Goal: Task Accomplishment & Management: Use online tool/utility

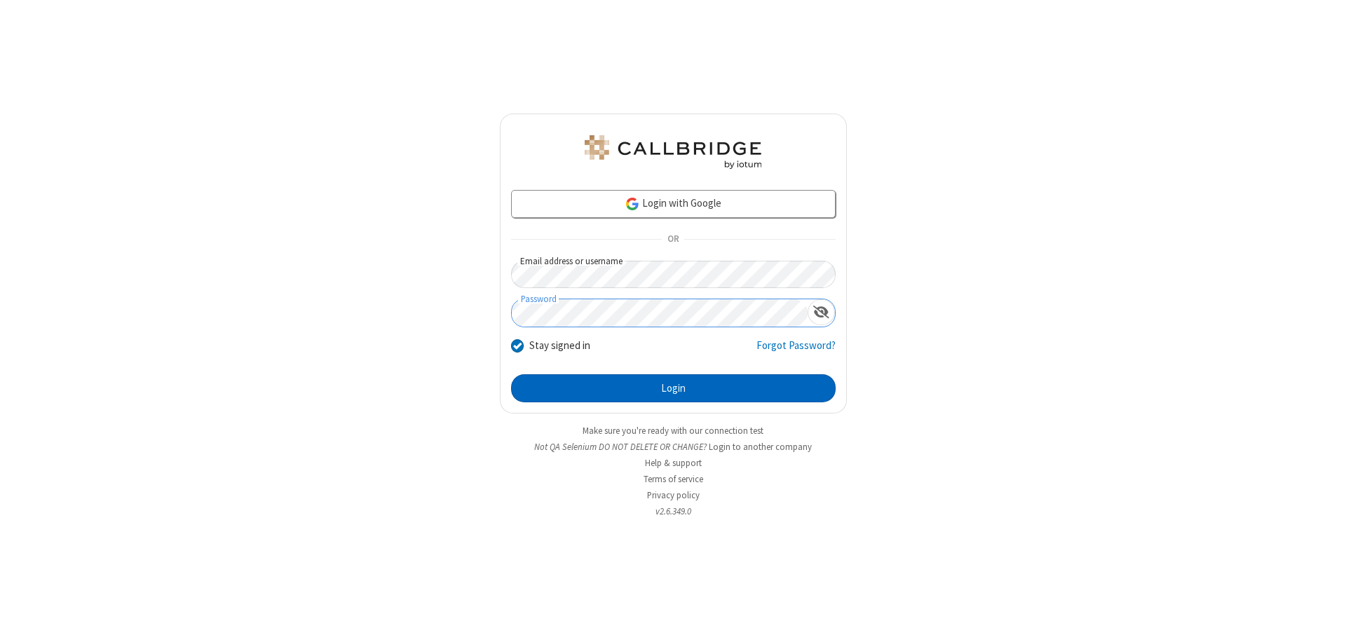
click at [673, 388] on button "Login" at bounding box center [673, 388] width 324 height 28
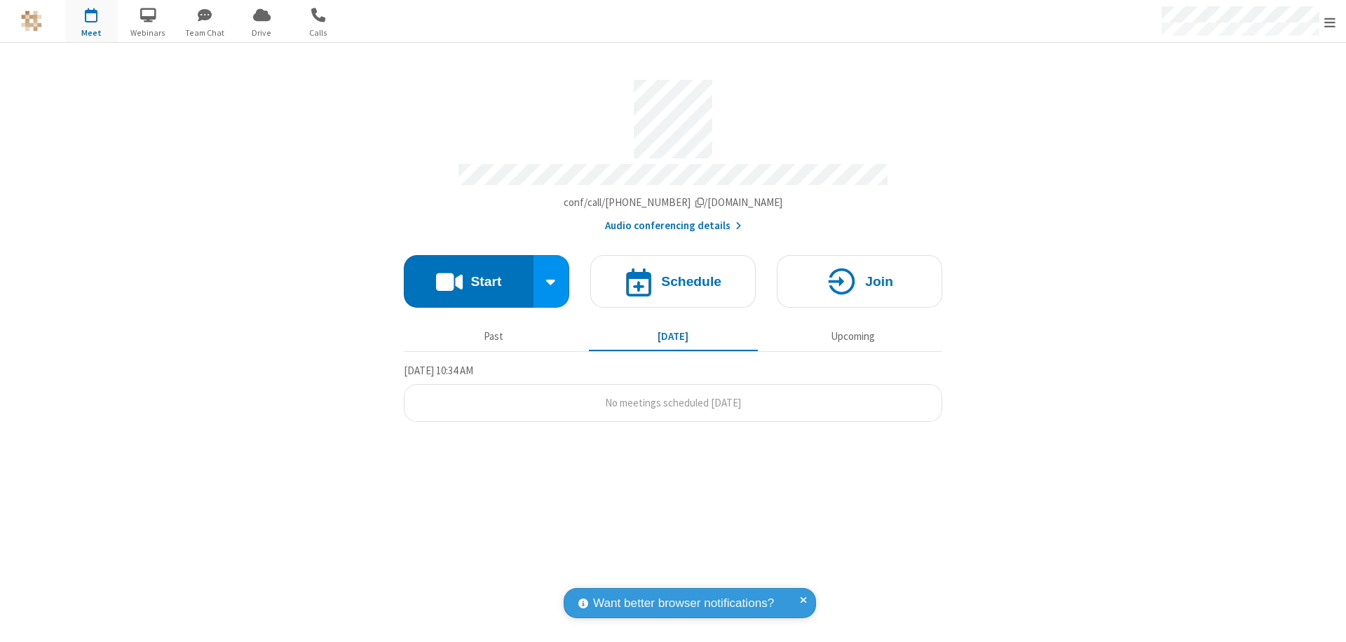
click at [468, 275] on button "Start" at bounding box center [469, 281] width 130 height 53
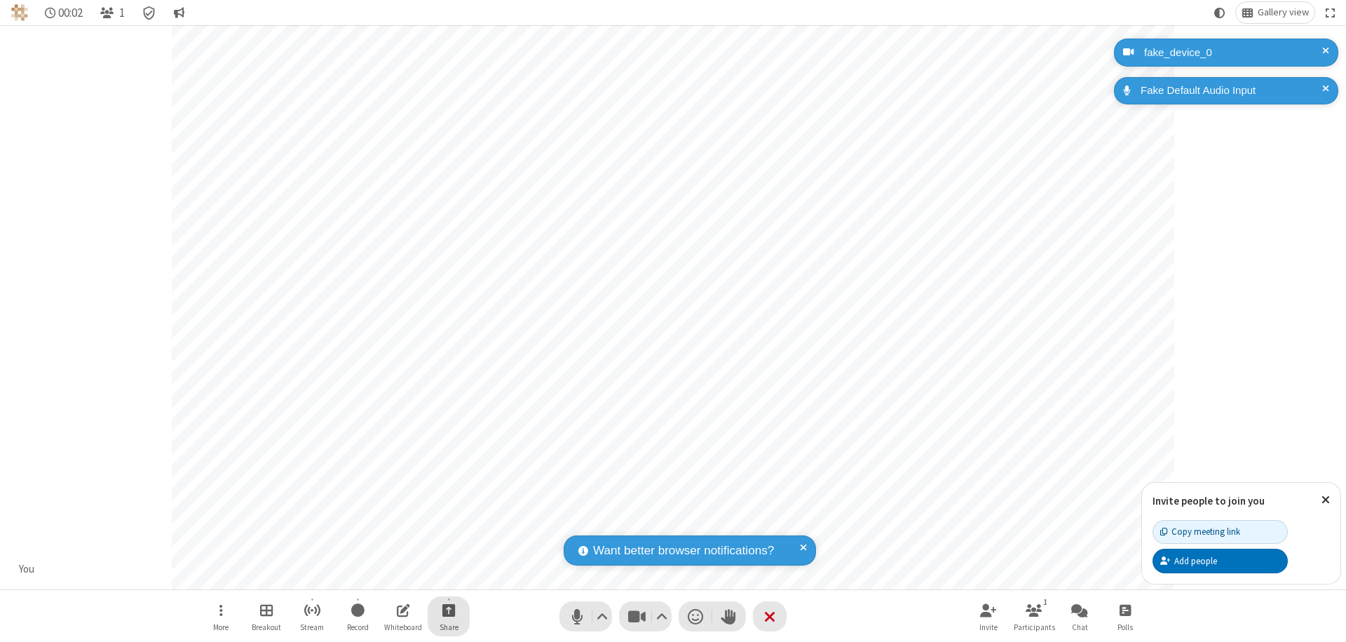
click at [449, 610] on span "Start sharing" at bounding box center [448, 610] width 13 height 18
click at [392, 552] on span "Present files & media" at bounding box center [392, 552] width 16 height 12
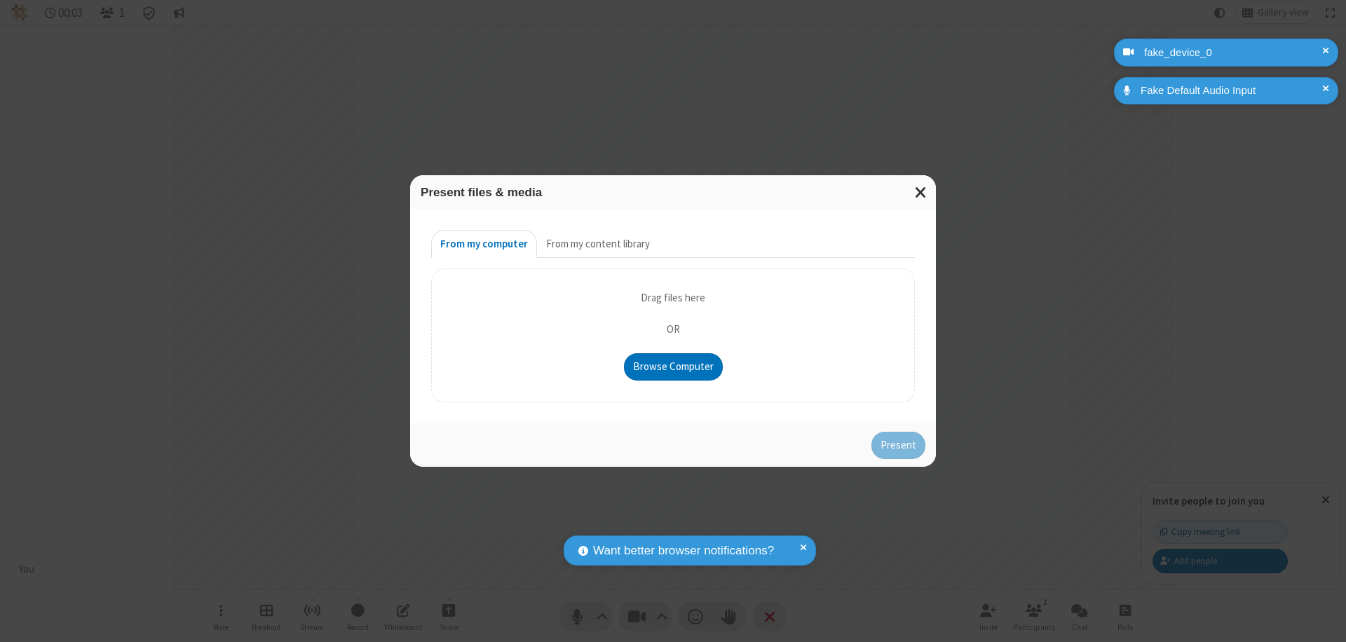
type input "C:\fakepath\doc_test.docx"
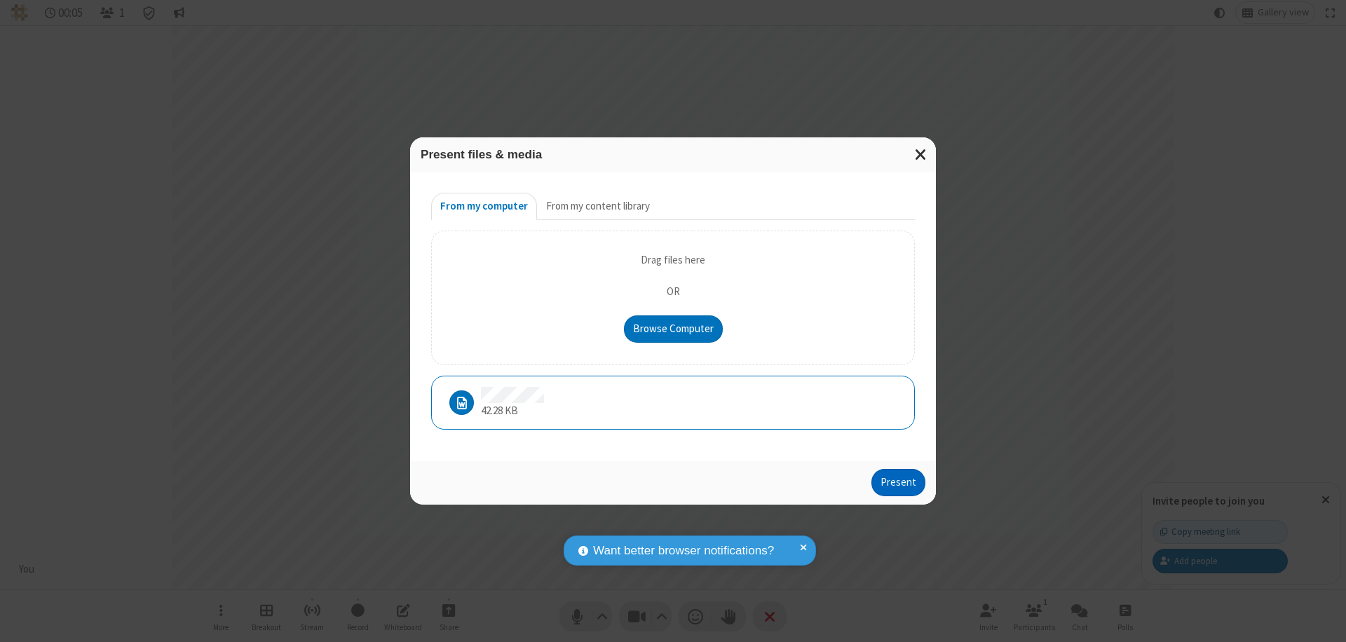
click at [899, 482] on button "Present" at bounding box center [898, 483] width 54 height 28
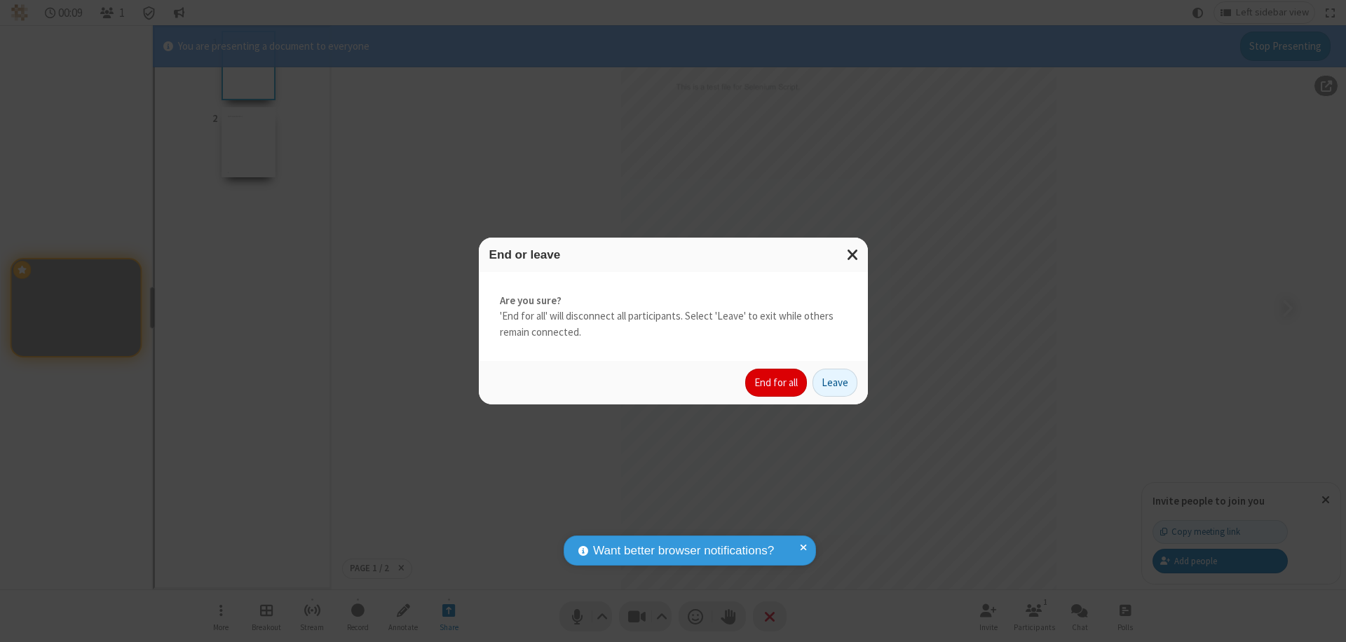
click at [776, 383] on button "End for all" at bounding box center [776, 383] width 62 height 28
